Goal: Task Accomplishment & Management: Manage account settings

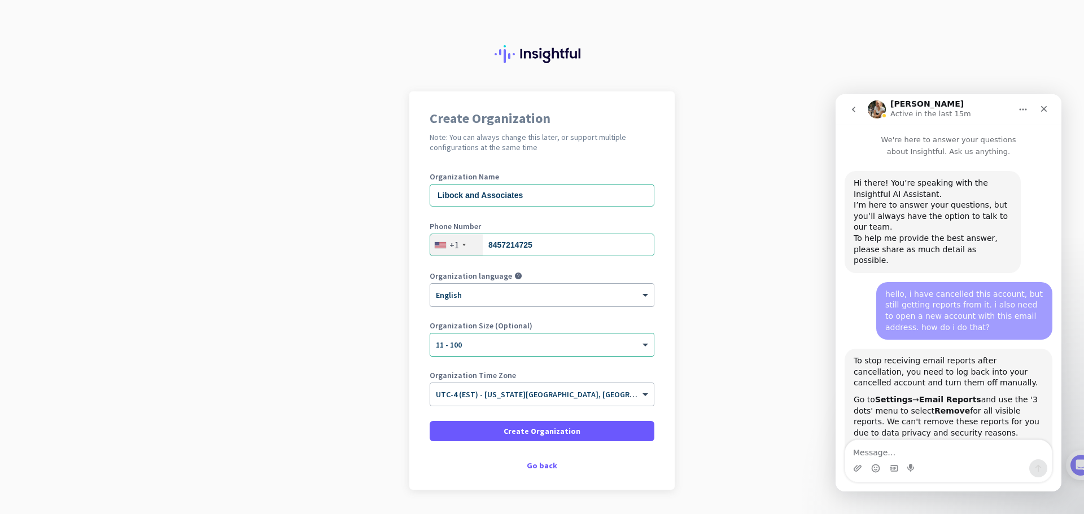
scroll to position [2331, 0]
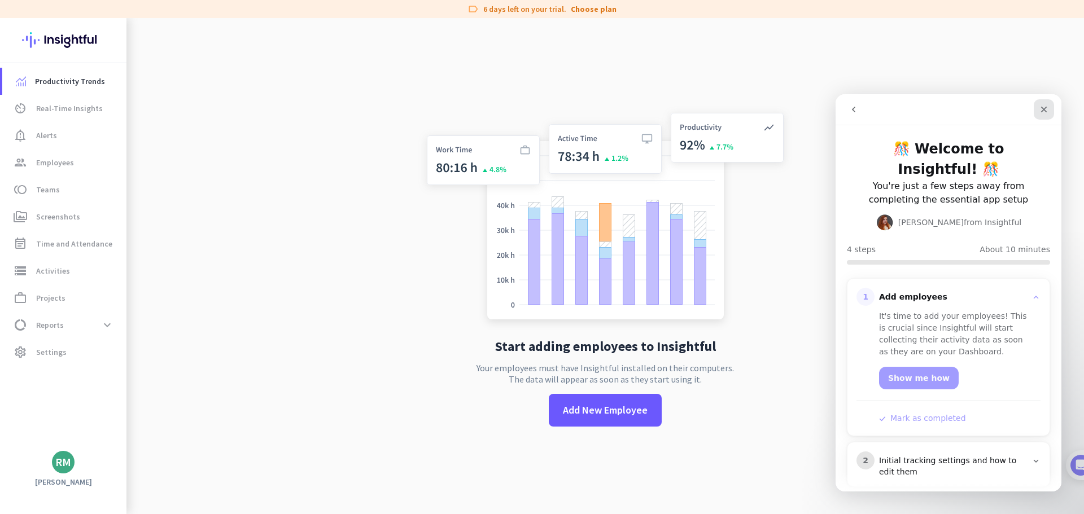
click at [1044, 113] on icon "Close" at bounding box center [1043, 109] width 9 height 9
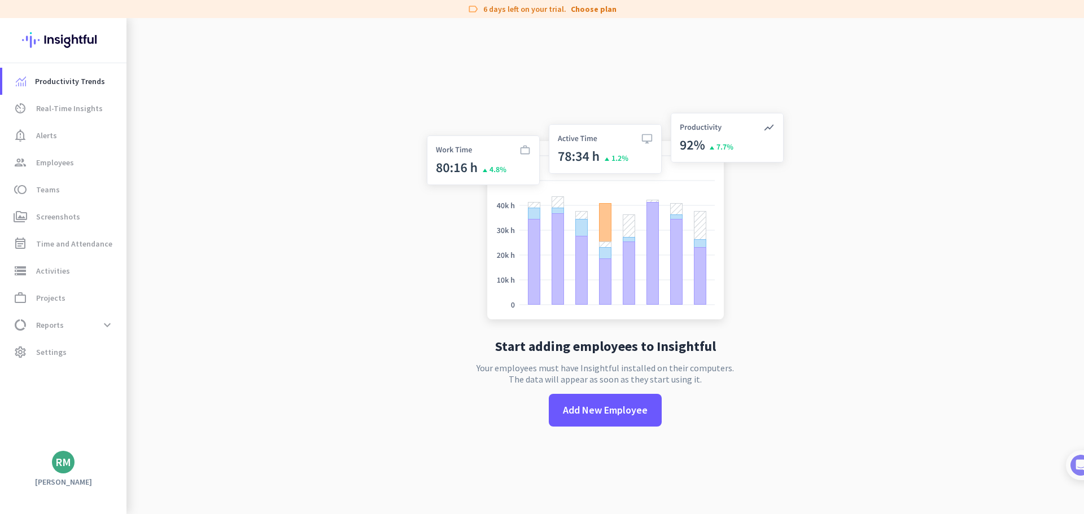
click at [60, 465] on div "RM" at bounding box center [63, 462] width 16 height 11
click at [52, 325] on div at bounding box center [542, 257] width 1084 height 514
click at [61, 356] on span "Settings" at bounding box center [51, 352] width 30 height 14
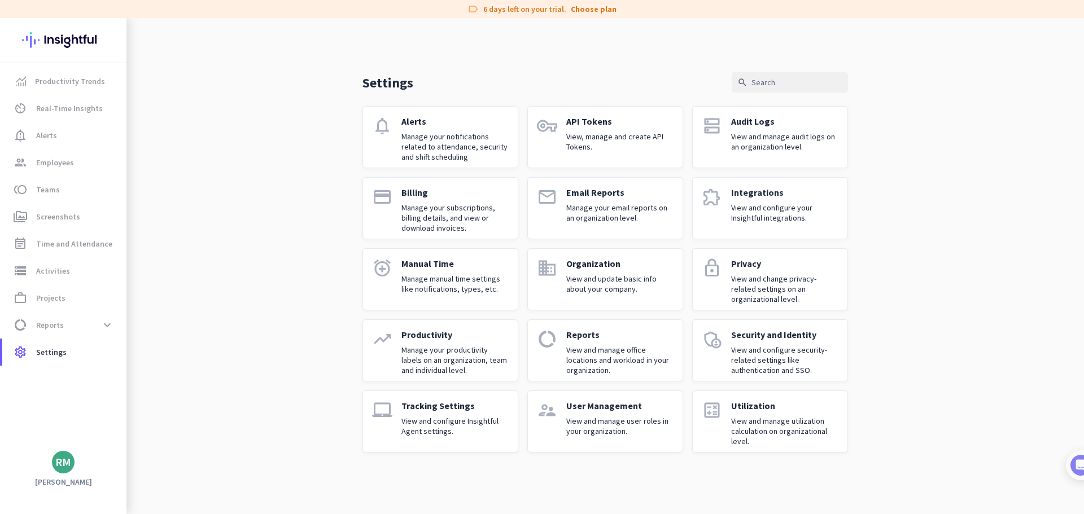
click at [589, 206] on p "Manage your email reports on an organization level." at bounding box center [619, 213] width 107 height 20
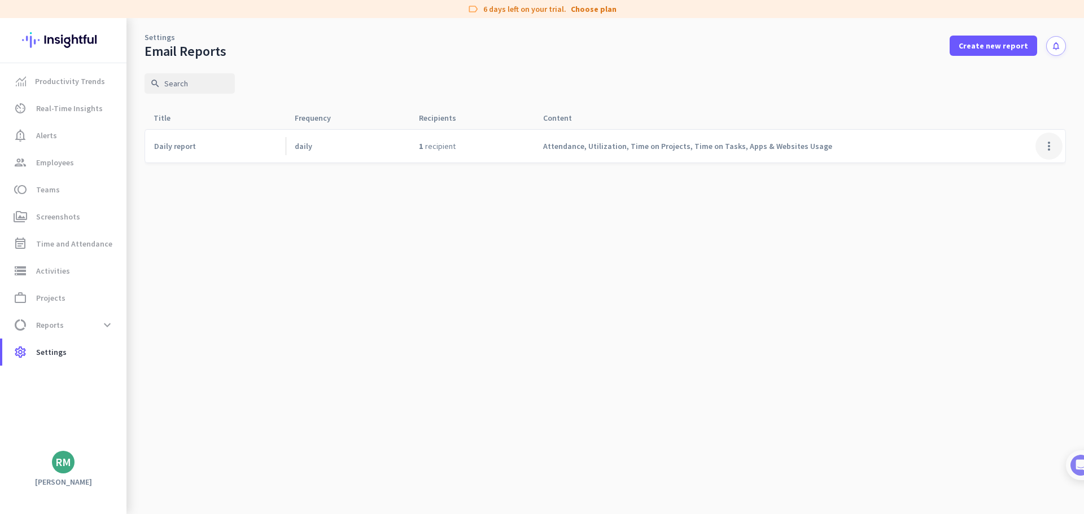
click at [1047, 147] on span at bounding box center [1048, 146] width 27 height 27
click at [1022, 189] on span "Remove report" at bounding box center [1024, 191] width 51 height 10
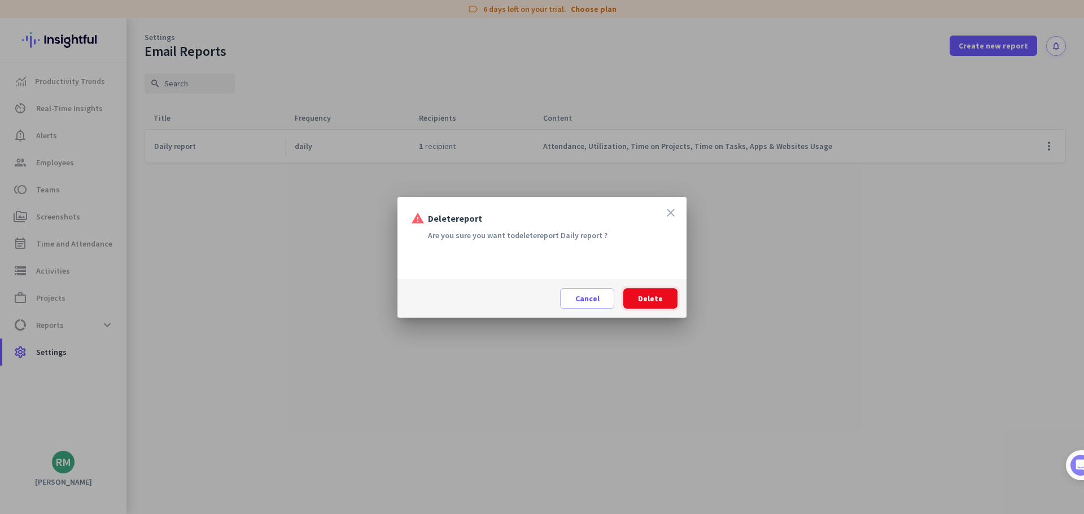
click at [653, 304] on span "Delete" at bounding box center [650, 298] width 25 height 11
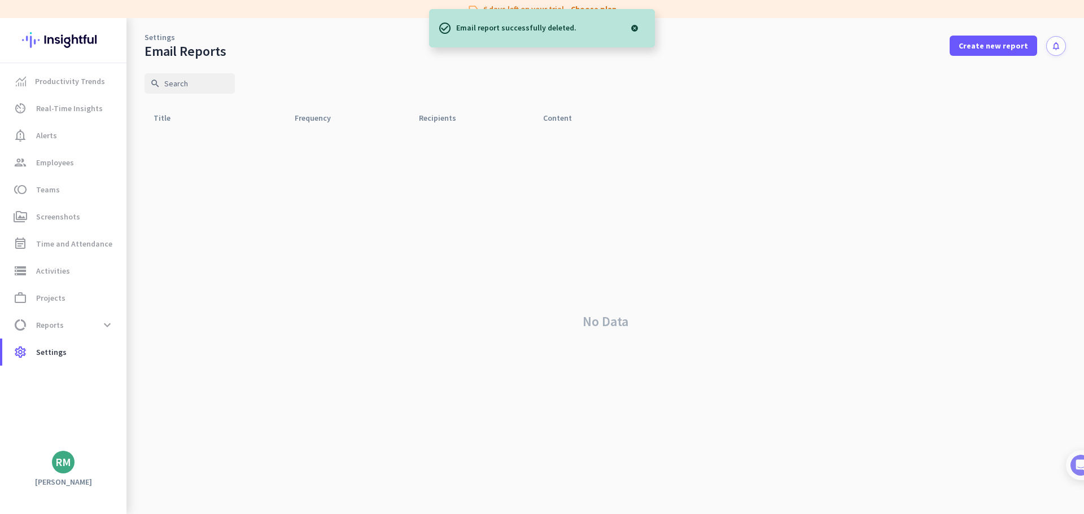
drag, startPoint x: 632, startPoint y: 29, endPoint x: 644, endPoint y: 28, distance: 11.9
click at [633, 28] on div at bounding box center [634, 28] width 23 height 23
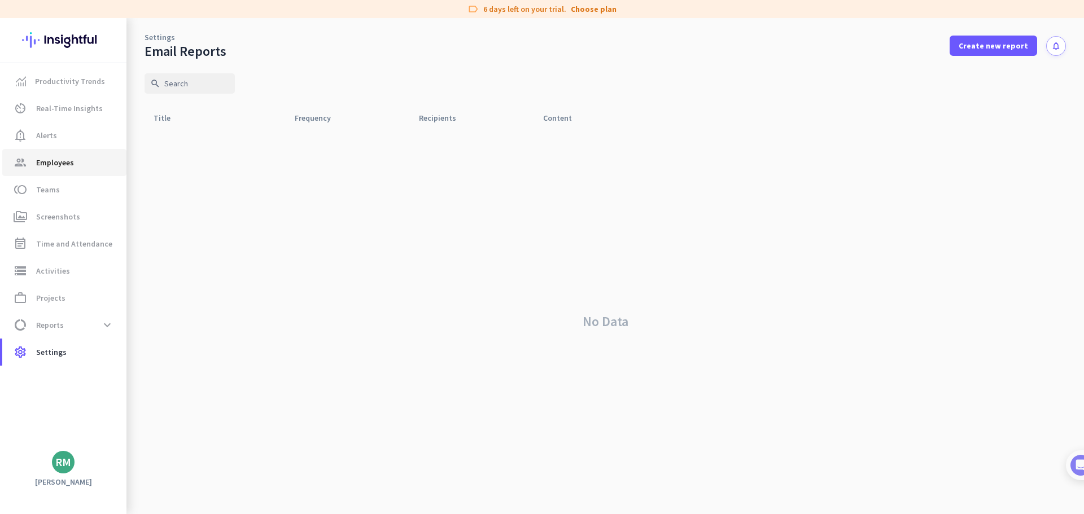
click at [83, 167] on span "group Employees" at bounding box center [64, 163] width 106 height 14
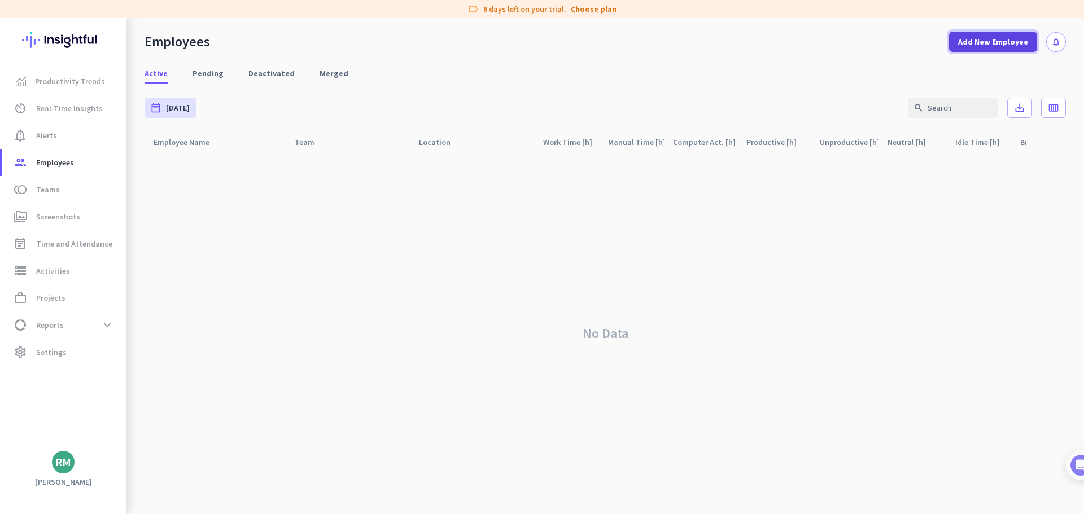
click at [975, 40] on span "Add New Employee" at bounding box center [993, 41] width 70 height 11
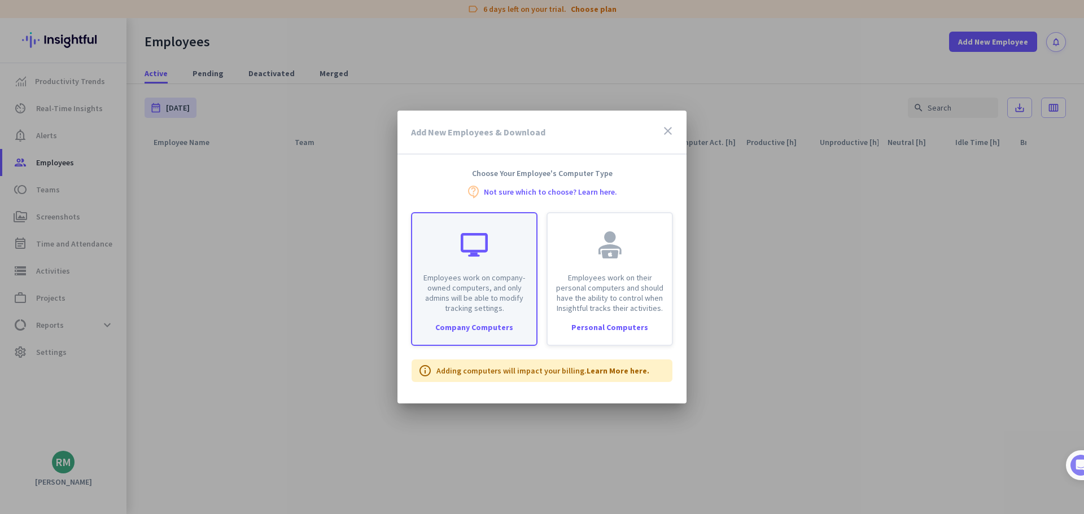
click at [450, 314] on div "Employees work on company-owned computers, and only admins will be able to modi…" at bounding box center [474, 279] width 126 height 134
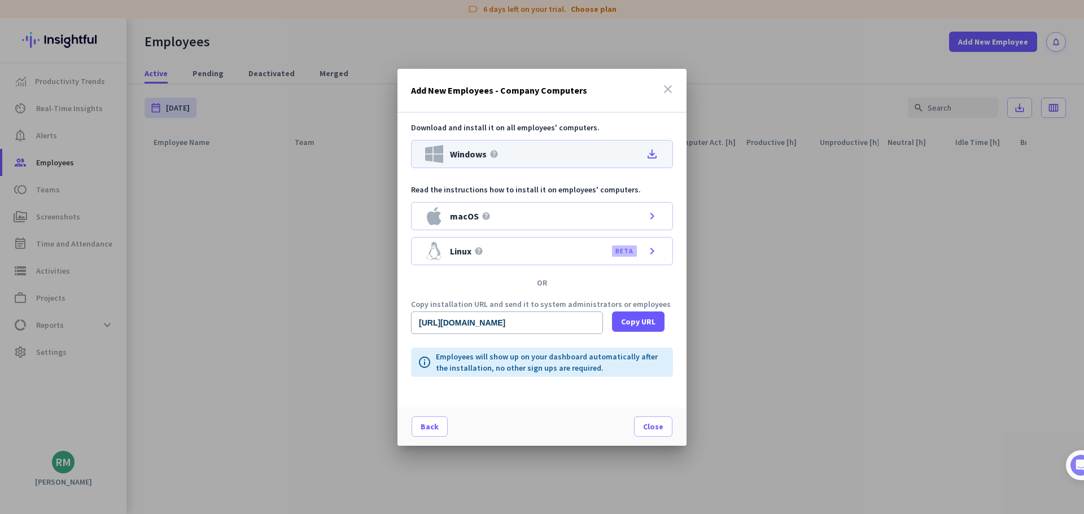
click at [655, 152] on icon "file_download" at bounding box center [652, 154] width 14 height 14
click at [664, 88] on icon "close" at bounding box center [668, 89] width 14 height 14
